Goal: Transaction & Acquisition: Register for event/course

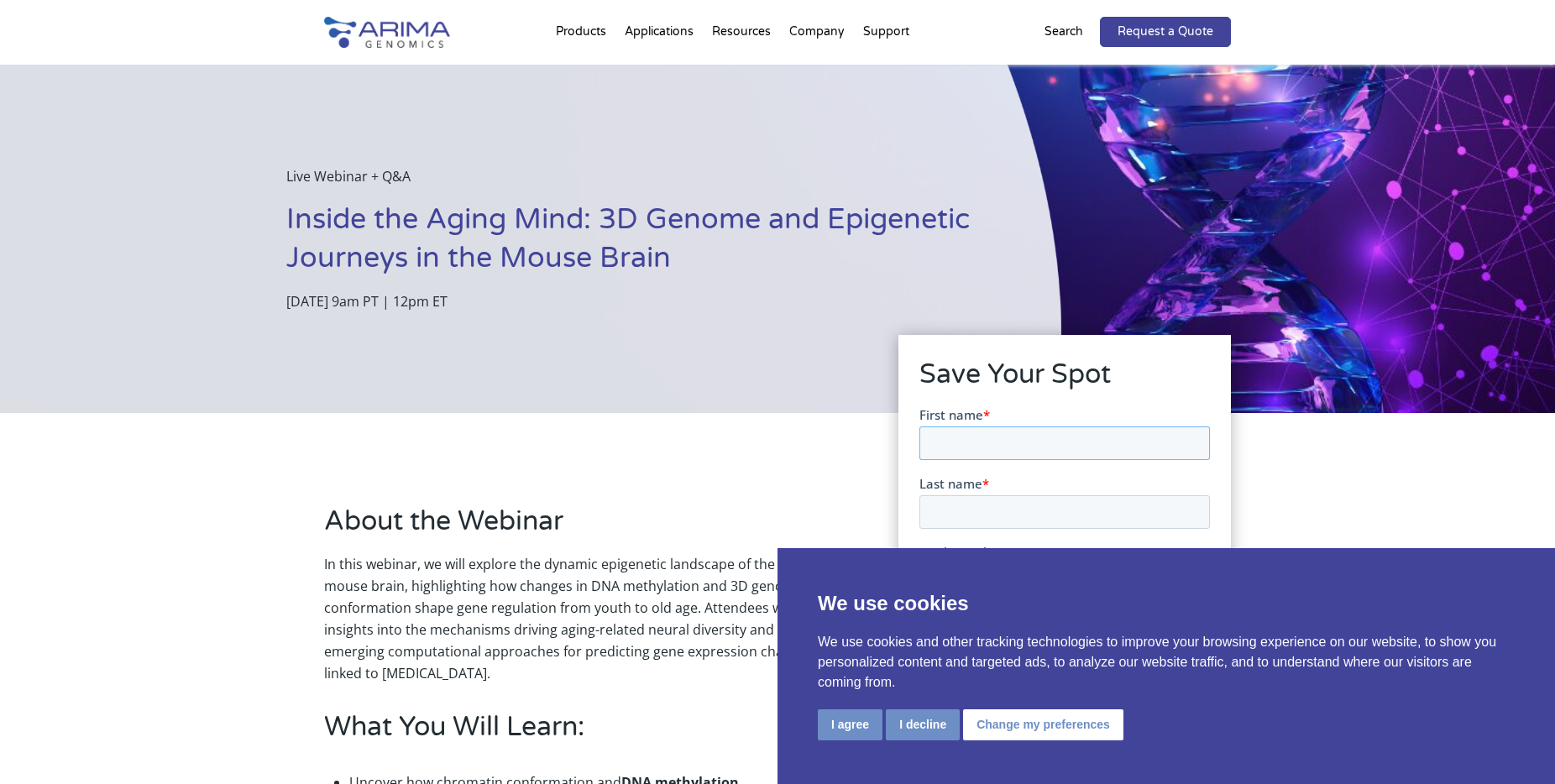
click at [998, 433] on input "First name *" at bounding box center [1063, 441] width 290 height 33
type input "Wubin"
click at [1009, 512] on input "Last name *" at bounding box center [1063, 511] width 290 height 33
type input "Ding"
click at [855, 725] on button "I agree" at bounding box center [850, 724] width 65 height 31
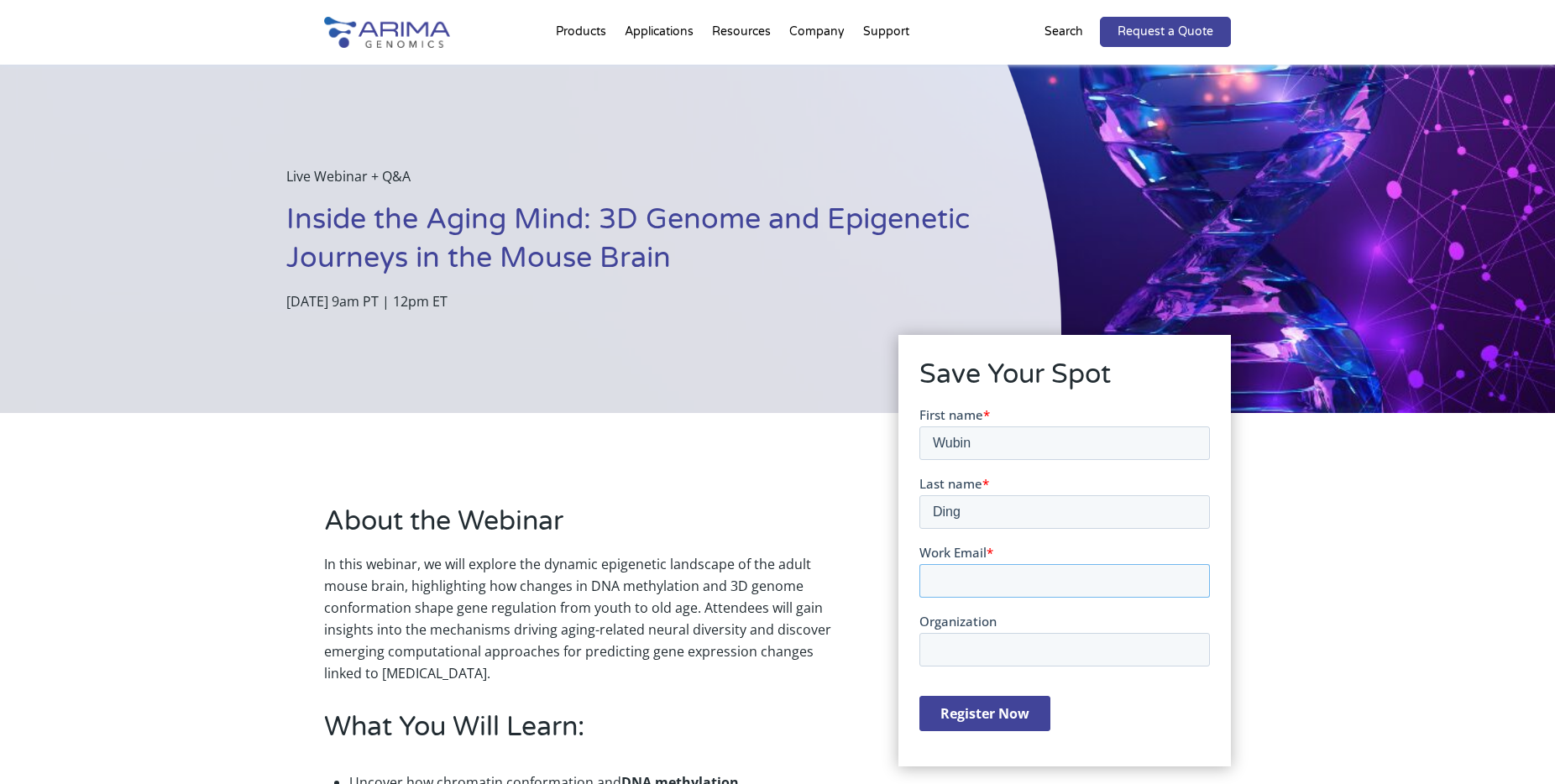
click at [1034, 569] on input "Work Email *" at bounding box center [1063, 579] width 290 height 33
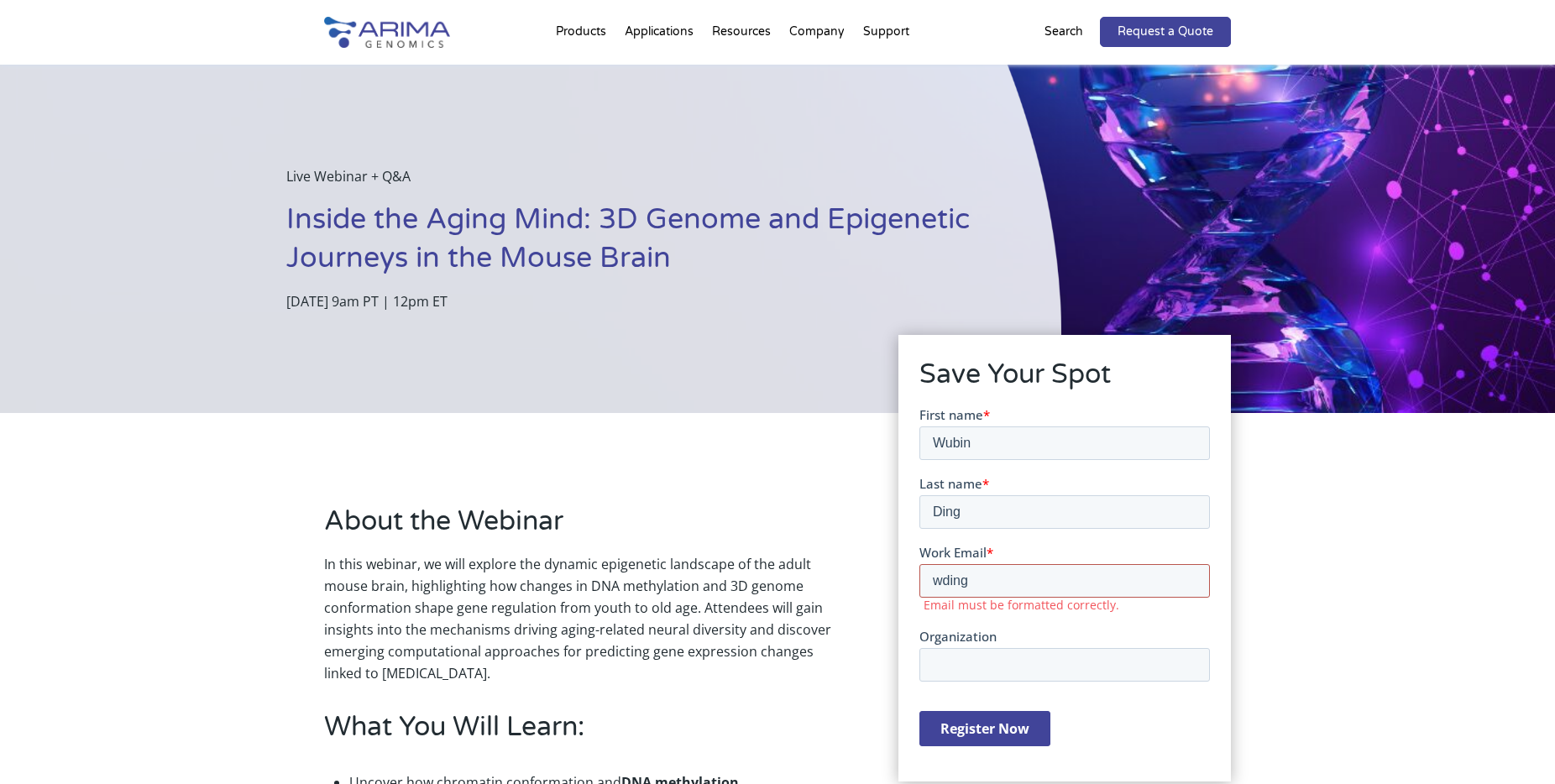
type input "wding@salk.edu"
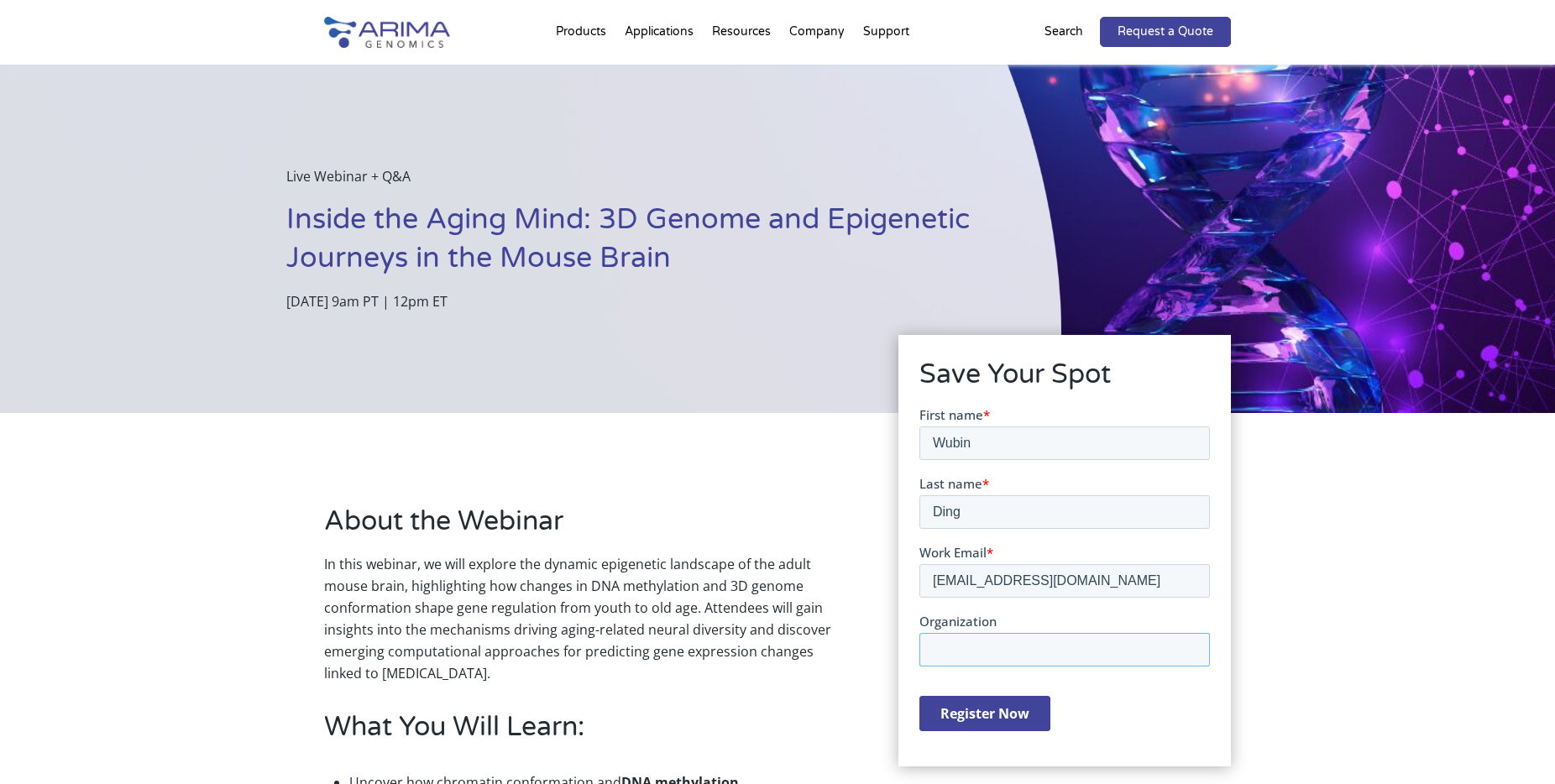
click at [1040, 651] on input "Organization" at bounding box center [1063, 648] width 290 height 33
type input "Salk Institute for Biological Studies"
click at [987, 719] on input "Register Now" at bounding box center [984, 712] width 131 height 35
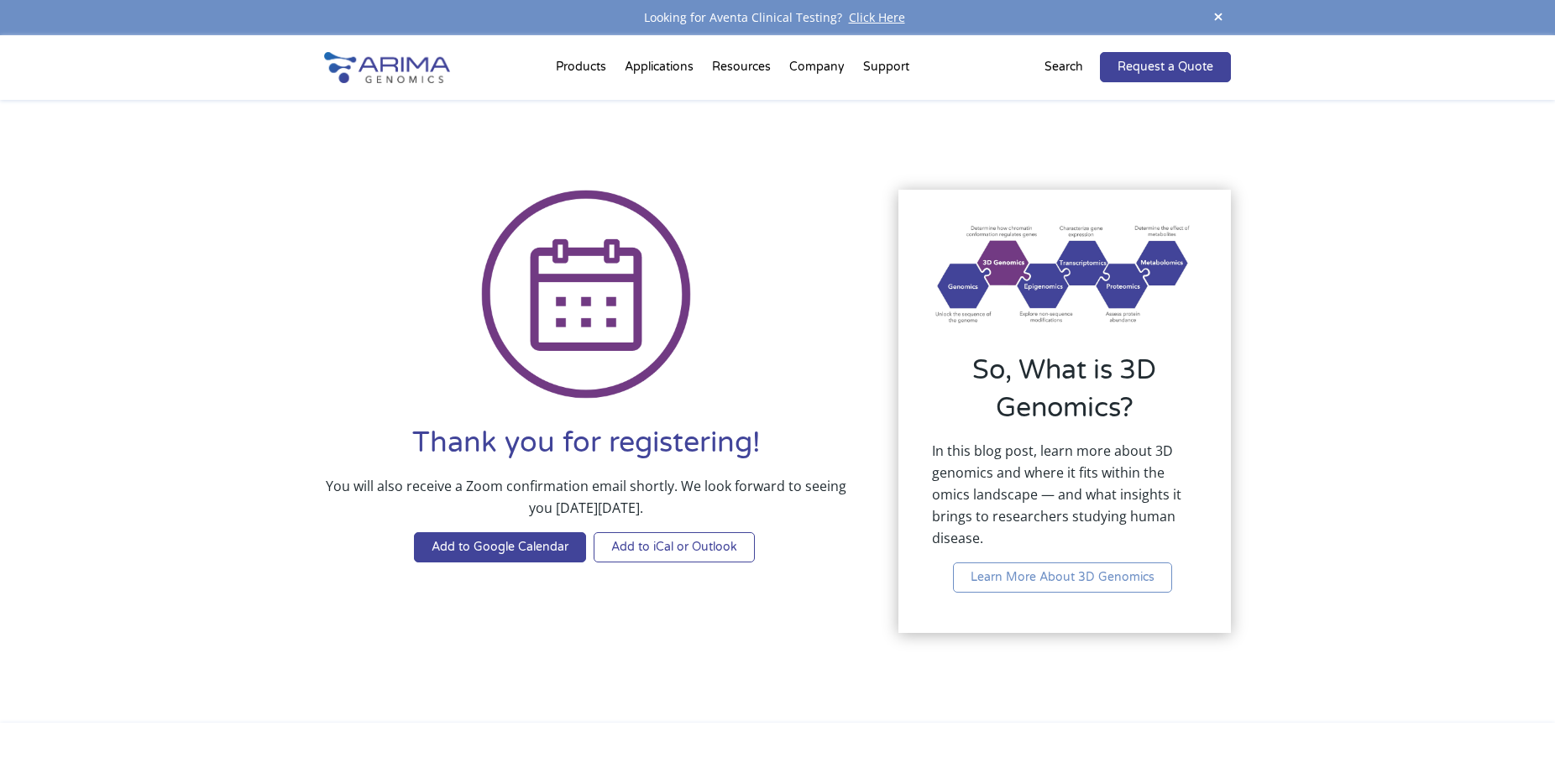
click at [652, 549] on link "Add to iCal or Outlook" at bounding box center [674, 548] width 161 height 30
click at [446, 193] on div "Thank you for registering! You will also receive a Zoom confirmation email shor…" at bounding box center [586, 386] width 524 height 393
